Goal: Task Accomplishment & Management: Manage account settings

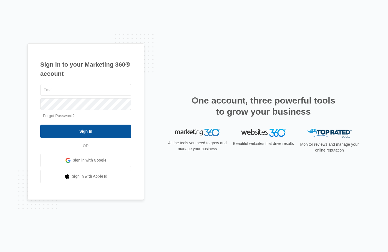
type input "[DOMAIN_NAME][EMAIL_ADDRESS][DOMAIN_NAME]"
click at [86, 128] on input "Sign In" at bounding box center [85, 131] width 91 height 13
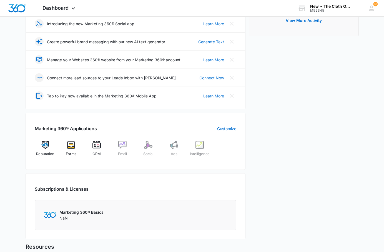
scroll to position [139, 0]
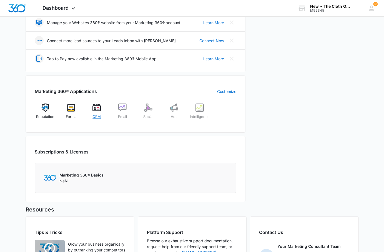
click at [90, 110] on div "CRM" at bounding box center [96, 114] width 21 height 20
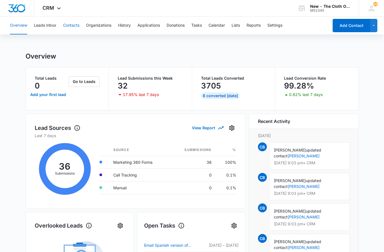
click at [64, 24] on button "Contacts" at bounding box center [71, 26] width 16 height 18
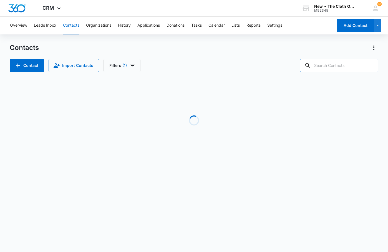
click at [340, 63] on input "text" at bounding box center [339, 65] width 78 height 13
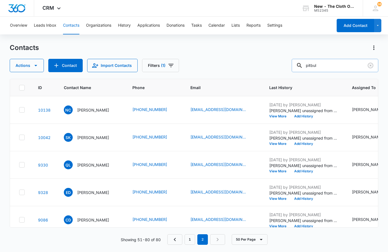
type input "pitbul"
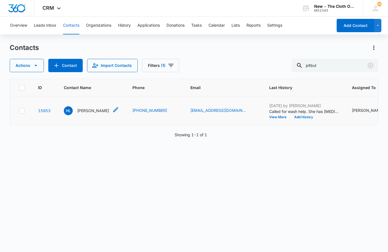
click at [92, 114] on p "Hannah Lennen" at bounding box center [93, 111] width 32 height 6
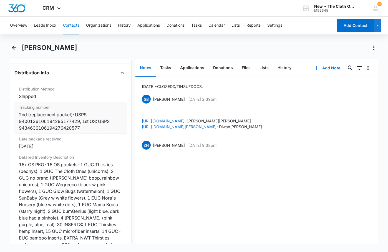
scroll to position [1334, 0]
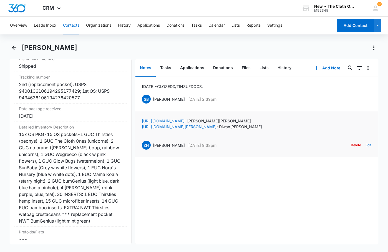
click at [185, 122] on link "https://www.facebook.com/profile.php?id=61556291891515" at bounding box center [163, 121] width 43 height 5
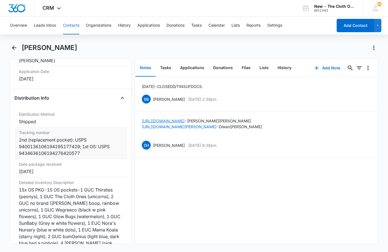
scroll to position [1306, 0]
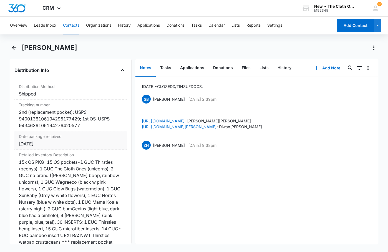
click at [19, 129] on div "2nd (replacement pocket): USPS 9400136106194295177429; 1st OS: USPS 94346361061…" at bounding box center [71, 119] width 104 height 20
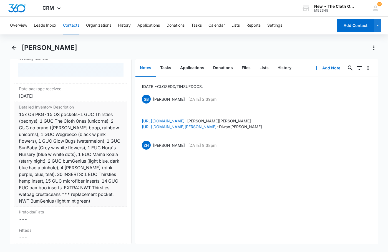
scroll to position [1389, 0]
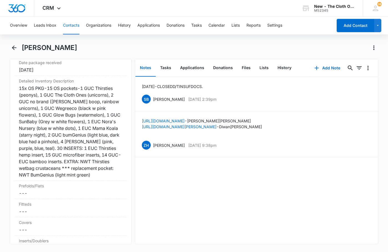
click at [162, 192] on div "04/19/25 - CLOSED D/T INSUF DOCS. SB Sandra Bildstein Apr 19, 2025 at 2:39pm De…" at bounding box center [256, 160] width 243 height 167
click at [281, 68] on button "History" at bounding box center [284, 67] width 23 height 17
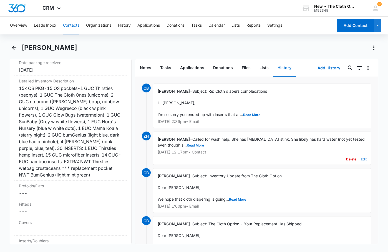
click at [187, 146] on button "Read More" at bounding box center [195, 145] width 17 height 3
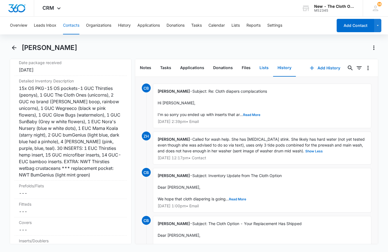
click at [258, 69] on button "Lists" at bounding box center [264, 67] width 18 height 17
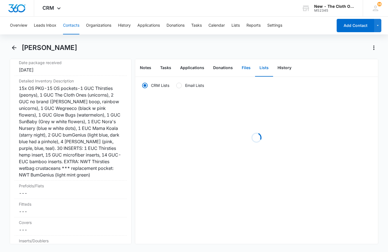
click at [244, 69] on button "Files" at bounding box center [247, 67] width 18 height 17
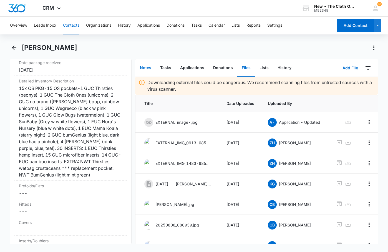
click at [143, 66] on button "Notes" at bounding box center [146, 67] width 20 height 17
